Goal: Check status: Check status

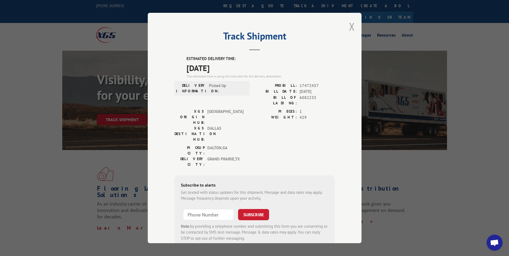
click at [353, 27] on button "Close modal" at bounding box center [352, 27] width 6 height 14
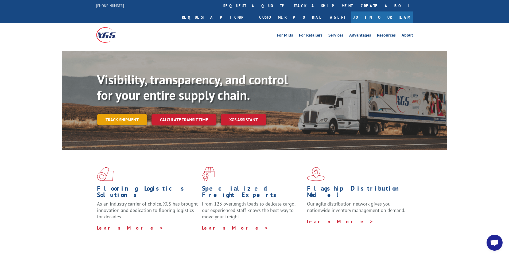
click at [115, 114] on link "Track shipment" at bounding box center [122, 119] width 50 height 11
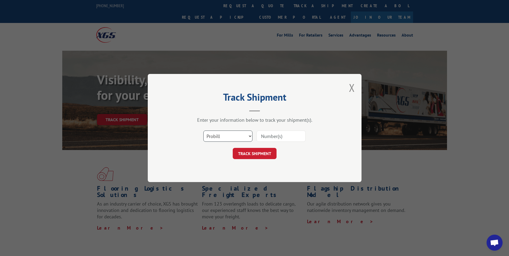
drag, startPoint x: 236, startPoint y: 135, endPoint x: 235, endPoint y: 139, distance: 3.8
click at [236, 135] on select "Select category... Probill BOL PO" at bounding box center [227, 136] width 49 height 11
select select "po"
click at [203, 131] on select "Select category... Probill BOL PO" at bounding box center [227, 136] width 49 height 11
click at [270, 140] on input at bounding box center [281, 136] width 49 height 11
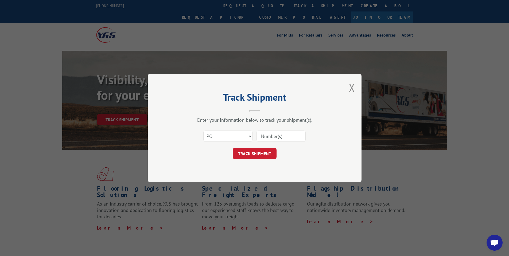
paste input "75050"
type input "75050"
click at [279, 137] on input at bounding box center [281, 136] width 49 height 11
paste input "295915440"
type input "295915440"
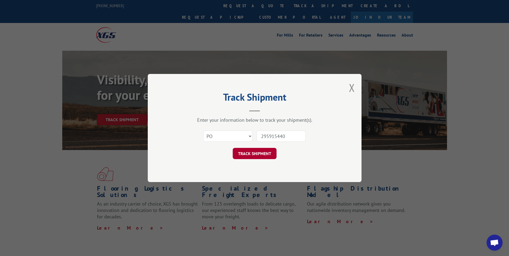
click at [249, 152] on button "TRACK SHIPMENT" at bounding box center [255, 153] width 44 height 11
